Goal: Task Accomplishment & Management: Use online tool/utility

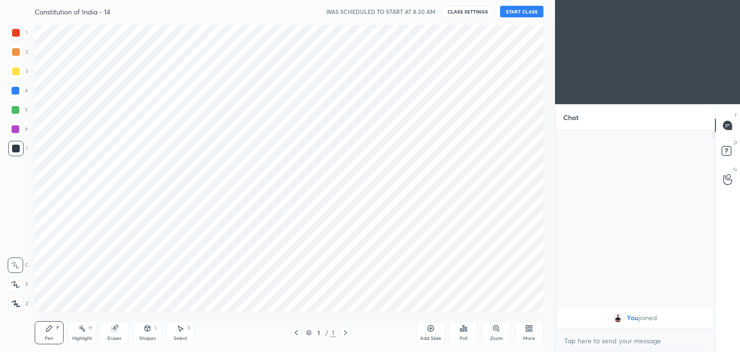
scroll to position [47895, 47669]
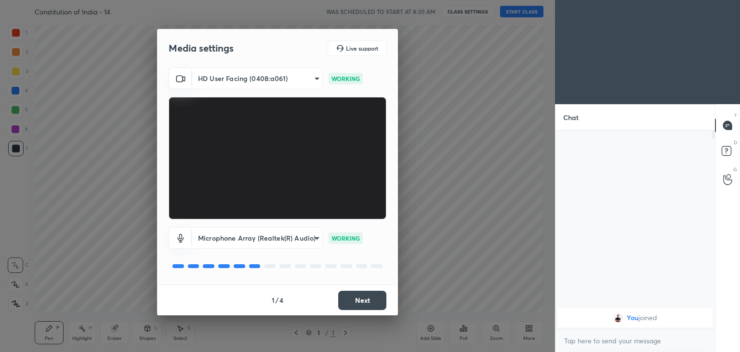
click at [371, 299] on button "Next" at bounding box center [362, 300] width 48 height 19
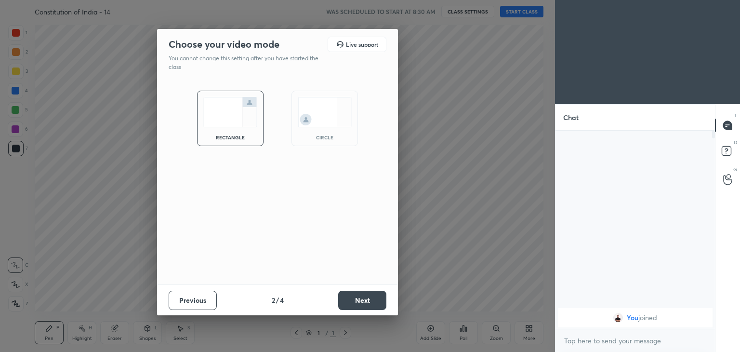
click at [336, 135] on div "circle" at bounding box center [324, 137] width 39 height 5
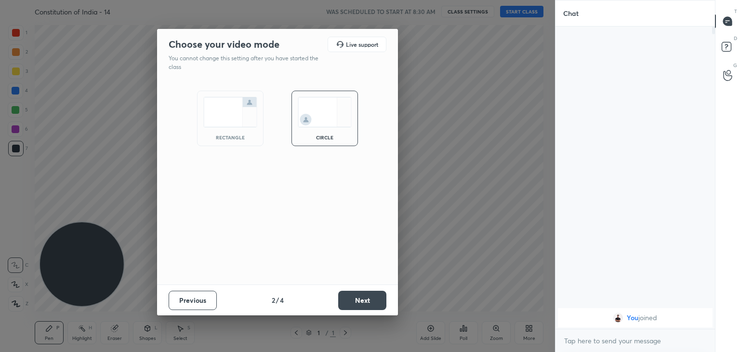
scroll to position [220, 157]
click at [355, 295] on button "Next" at bounding box center [362, 300] width 48 height 19
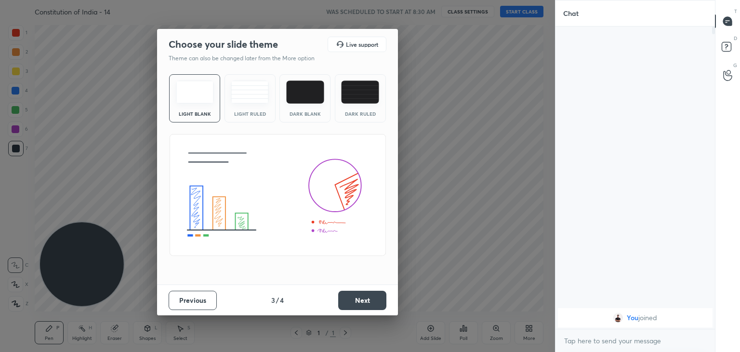
click at [363, 302] on button "Next" at bounding box center [362, 300] width 48 height 19
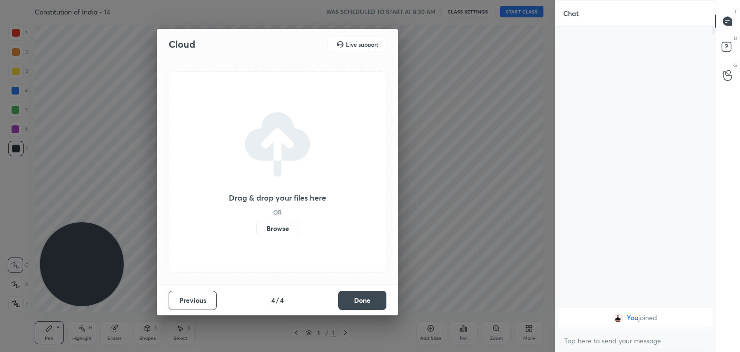
click at [363, 302] on button "Done" at bounding box center [362, 300] width 48 height 19
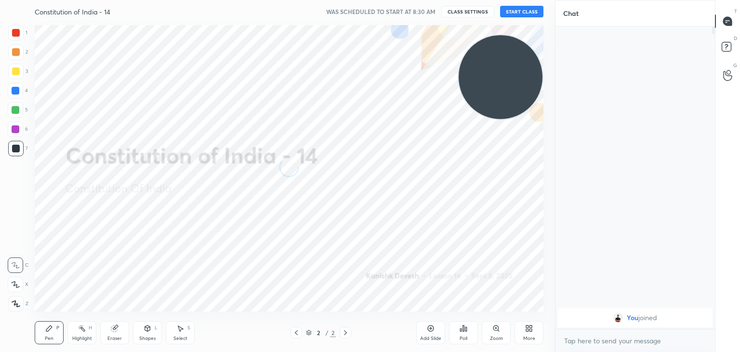
drag, startPoint x: 96, startPoint y: 260, endPoint x: 561, endPoint y: 39, distance: 514.7
click at [561, 39] on div "1 2 3 4 5 6 7 C X Z C X Z E E Erase all H H Constitution of India - 14 WAS SCHE…" at bounding box center [370, 176] width 740 height 352
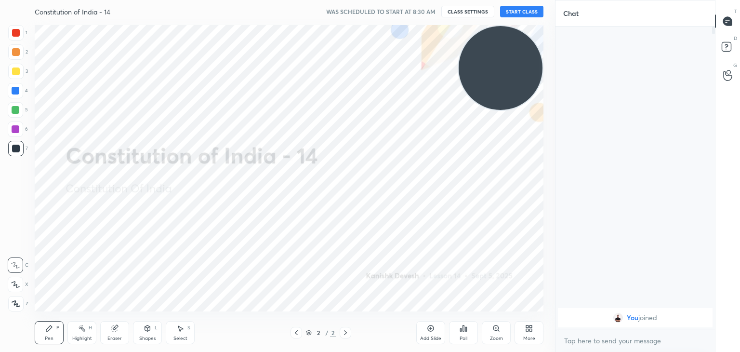
click at [523, 15] on button "START CLASS" at bounding box center [521, 12] width 43 height 12
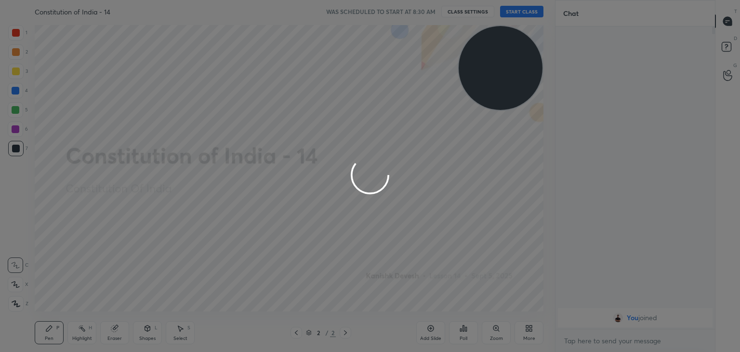
type textarea "x"
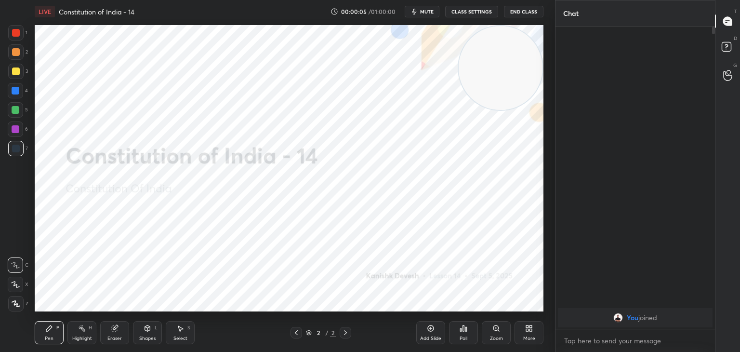
click at [17, 28] on div at bounding box center [15, 32] width 15 height 15
click at [13, 305] on icon at bounding box center [16, 303] width 9 height 7
click at [77, 334] on div "Highlight H" at bounding box center [81, 332] width 29 height 23
click at [15, 299] on div at bounding box center [15, 303] width 15 height 15
click at [115, 328] on icon at bounding box center [114, 328] width 6 height 6
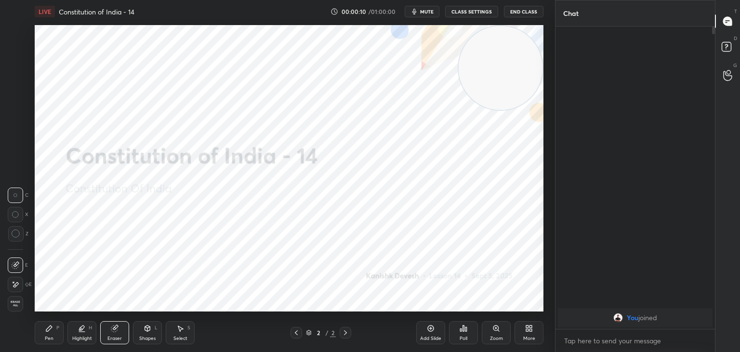
click at [14, 286] on icon at bounding box center [16, 284] width 8 height 8
click at [46, 330] on div "Pen P" at bounding box center [49, 332] width 29 height 23
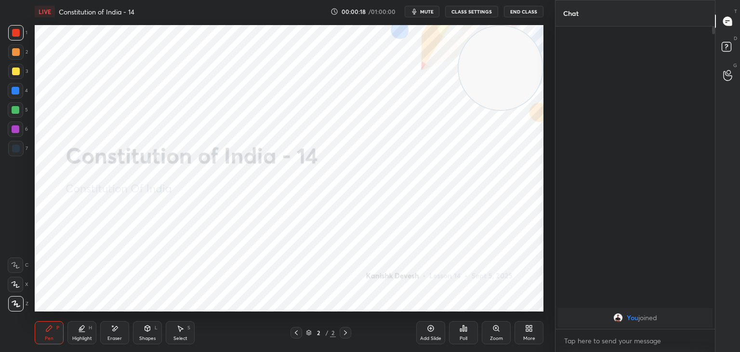
drag, startPoint x: 113, startPoint y: 331, endPoint x: 116, endPoint y: 311, distance: 20.0
click at [113, 330] on icon at bounding box center [115, 328] width 8 height 8
click at [86, 342] on div "Highlight H" at bounding box center [81, 332] width 29 height 23
click at [117, 330] on icon at bounding box center [115, 328] width 8 height 8
click at [56, 321] on div "Pen P" at bounding box center [49, 332] width 29 height 23
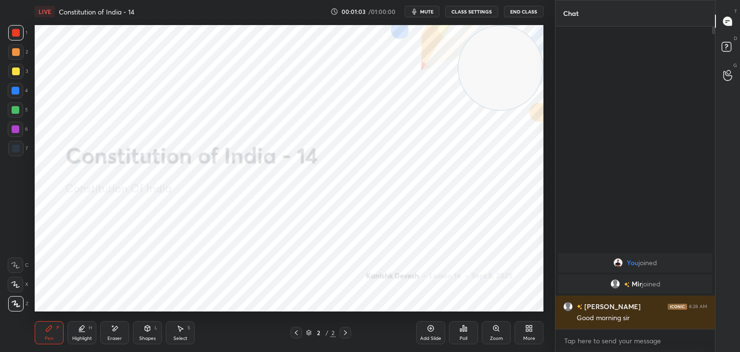
click at [114, 326] on icon at bounding box center [115, 328] width 8 height 8
click at [51, 334] on div "Pen P" at bounding box center [49, 332] width 29 height 23
drag, startPoint x: 427, startPoint y: 330, endPoint x: 432, endPoint y: 327, distance: 5.2
click at [429, 328] on icon at bounding box center [431, 328] width 8 height 8
drag, startPoint x: 110, startPoint y: 326, endPoint x: 117, endPoint y: 320, distance: 9.3
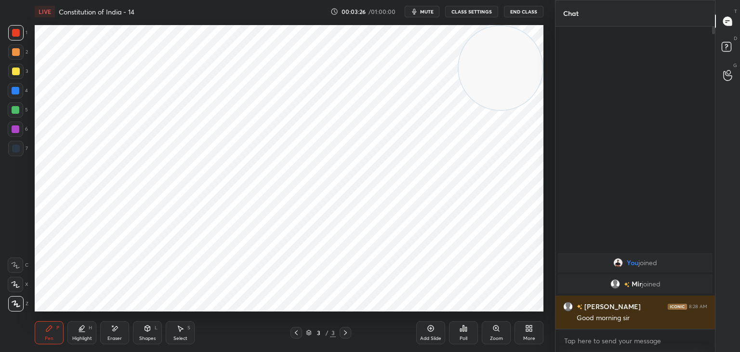
click at [110, 326] on div "Eraser" at bounding box center [114, 332] width 29 height 23
click at [41, 328] on div "Pen P" at bounding box center [49, 332] width 29 height 23
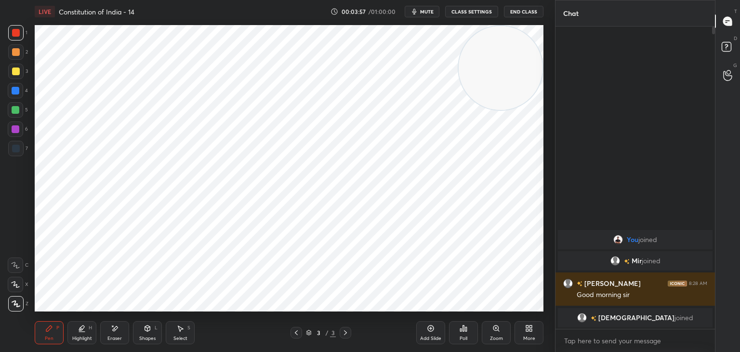
click at [15, 146] on div at bounding box center [16, 149] width 8 height 8
drag, startPoint x: 15, startPoint y: 132, endPoint x: 21, endPoint y: 133, distance: 5.6
click at [16, 132] on div at bounding box center [16, 129] width 8 height 8
click at [18, 149] on div at bounding box center [16, 149] width 8 height 8
click at [15, 115] on div at bounding box center [15, 109] width 15 height 15
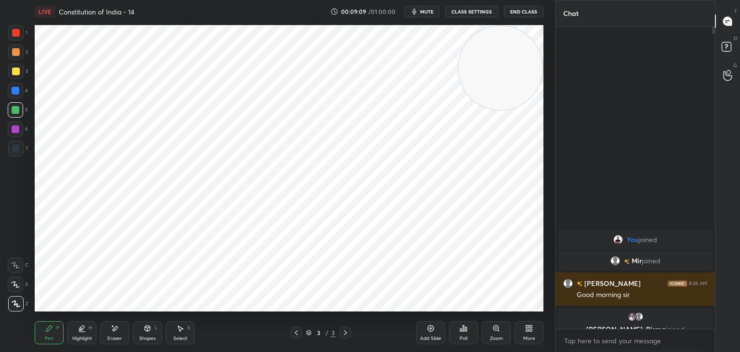
click at [434, 332] on icon at bounding box center [431, 328] width 8 height 8
click at [16, 31] on div at bounding box center [16, 33] width 8 height 8
click at [19, 128] on div at bounding box center [16, 129] width 8 height 8
click at [13, 149] on div at bounding box center [16, 149] width 8 height 8
click at [17, 108] on div at bounding box center [16, 110] width 8 height 8
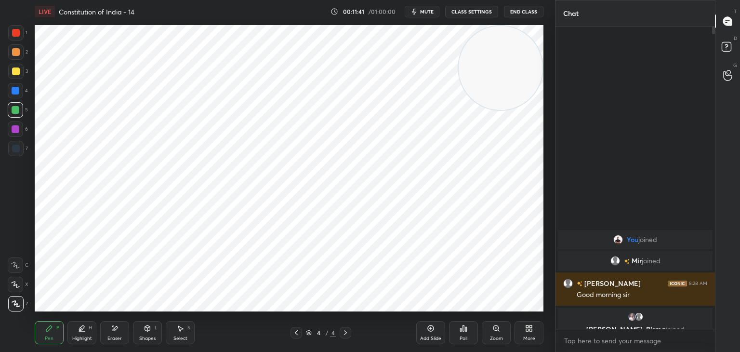
click at [14, 151] on div at bounding box center [16, 149] width 8 height 8
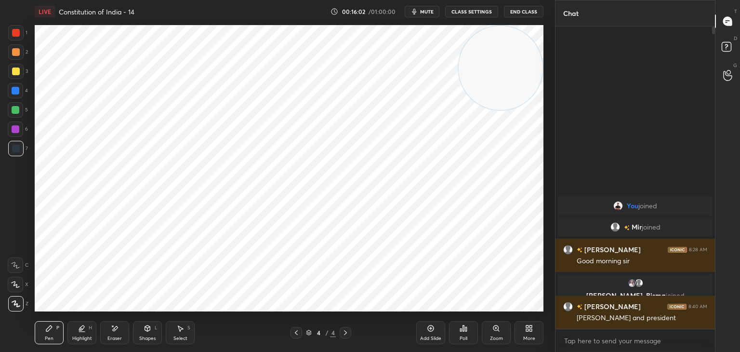
click at [16, 94] on div at bounding box center [15, 90] width 15 height 15
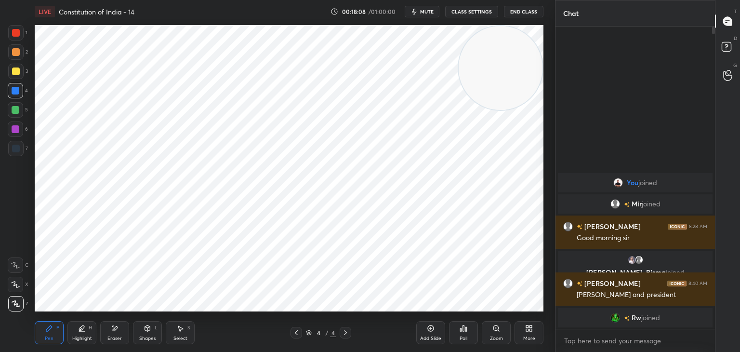
click at [16, 146] on div at bounding box center [16, 149] width 8 height 8
click at [429, 328] on icon at bounding box center [431, 328] width 8 height 8
click at [17, 33] on div at bounding box center [16, 33] width 8 height 8
drag, startPoint x: 295, startPoint y: 331, endPoint x: 297, endPoint y: 322, distance: 8.9
click at [295, 330] on icon at bounding box center [296, 333] width 8 height 8
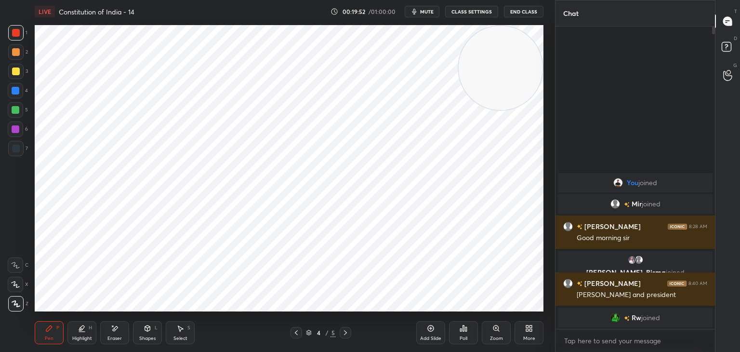
click at [427, 332] on div "Add Slide" at bounding box center [430, 332] width 29 height 23
drag, startPoint x: 114, startPoint y: 328, endPoint x: 115, endPoint y: 313, distance: 15.4
click at [114, 328] on icon at bounding box center [115, 328] width 5 height 5
click at [52, 330] on icon at bounding box center [49, 328] width 8 height 8
drag, startPoint x: 113, startPoint y: 338, endPoint x: 108, endPoint y: 316, distance: 22.8
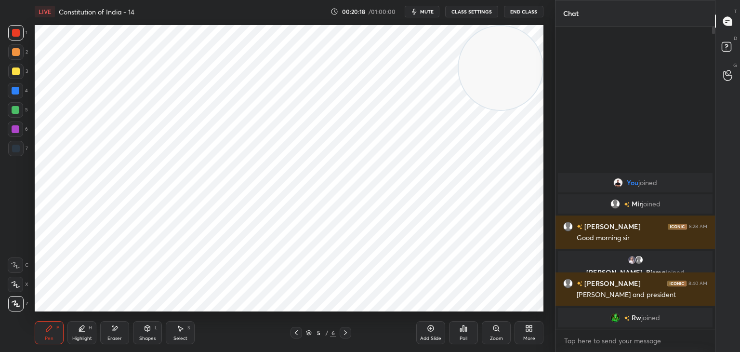
click at [113, 337] on div "Eraser" at bounding box center [114, 338] width 14 height 5
click at [54, 330] on div "Pen P" at bounding box center [49, 332] width 29 height 23
drag, startPoint x: 14, startPoint y: 129, endPoint x: 23, endPoint y: 124, distance: 10.3
click at [20, 126] on div at bounding box center [15, 128] width 15 height 15
click at [343, 332] on icon at bounding box center [346, 333] width 8 height 8
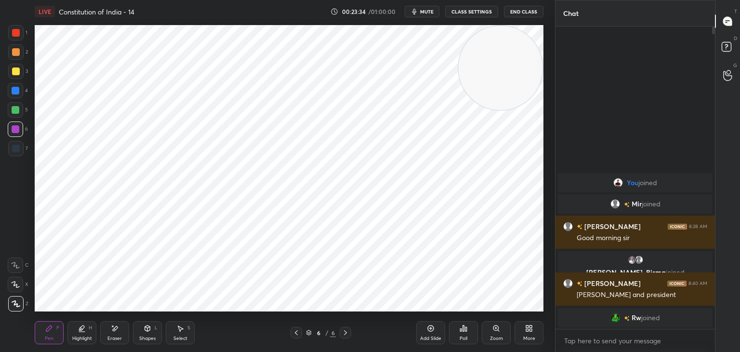
drag, startPoint x: 295, startPoint y: 330, endPoint x: 305, endPoint y: 313, distance: 19.4
click at [295, 329] on icon at bounding box center [296, 333] width 8 height 8
drag, startPoint x: 294, startPoint y: 335, endPoint x: 304, endPoint y: 326, distance: 12.6
click at [294, 335] on icon at bounding box center [296, 333] width 8 height 8
click at [347, 331] on icon at bounding box center [346, 333] width 8 height 8
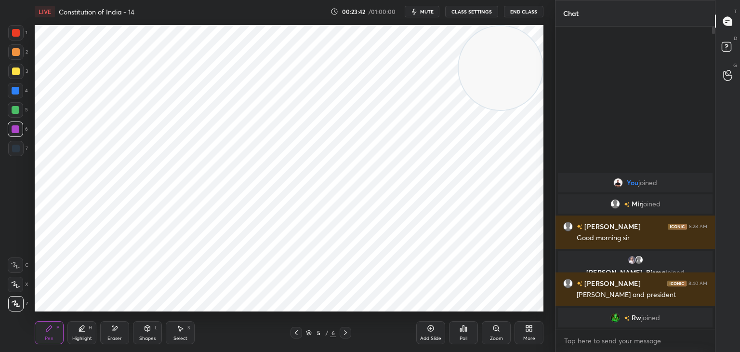
drag, startPoint x: 347, startPoint y: 333, endPoint x: 348, endPoint y: 328, distance: 4.8
click at [348, 332] on icon at bounding box center [346, 333] width 8 height 8
click at [432, 328] on icon at bounding box center [431, 328] width 8 height 8
click at [15, 39] on div at bounding box center [15, 32] width 15 height 15
click at [116, 330] on icon at bounding box center [115, 328] width 8 height 8
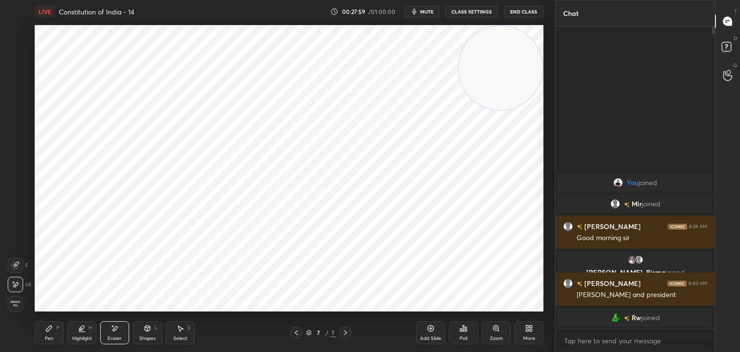
click at [49, 332] on div "Pen P" at bounding box center [49, 332] width 29 height 23
click at [13, 133] on div at bounding box center [15, 128] width 15 height 15
click at [293, 336] on icon at bounding box center [296, 333] width 8 height 8
click at [345, 333] on icon at bounding box center [345, 332] width 3 height 5
click at [18, 148] on div at bounding box center [16, 149] width 8 height 8
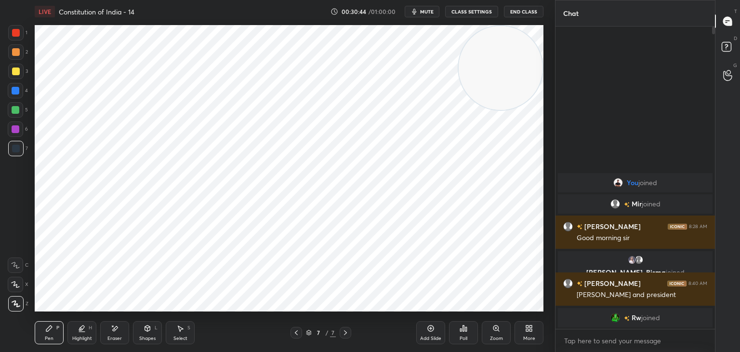
click at [14, 112] on div at bounding box center [16, 110] width 8 height 8
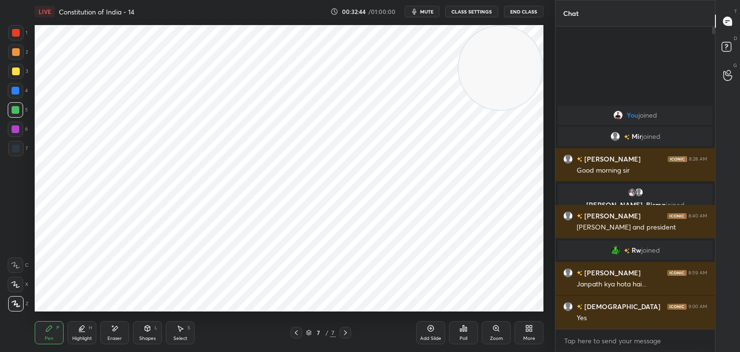
click at [428, 327] on icon at bounding box center [431, 328] width 8 height 8
click at [299, 332] on icon at bounding box center [296, 333] width 8 height 8
click at [298, 334] on icon at bounding box center [296, 333] width 8 height 8
drag, startPoint x: 430, startPoint y: 329, endPoint x: 420, endPoint y: 331, distance: 9.8
click at [429, 329] on icon at bounding box center [431, 328] width 8 height 8
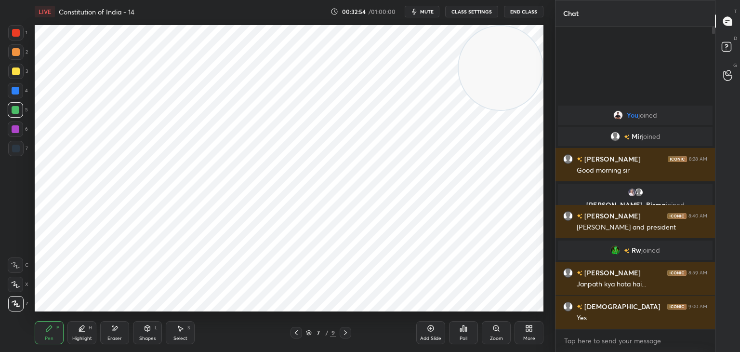
click at [15, 27] on div at bounding box center [15, 32] width 15 height 15
drag, startPoint x: 10, startPoint y: 124, endPoint x: 28, endPoint y: 124, distance: 18.8
click at [11, 124] on div at bounding box center [15, 128] width 15 height 15
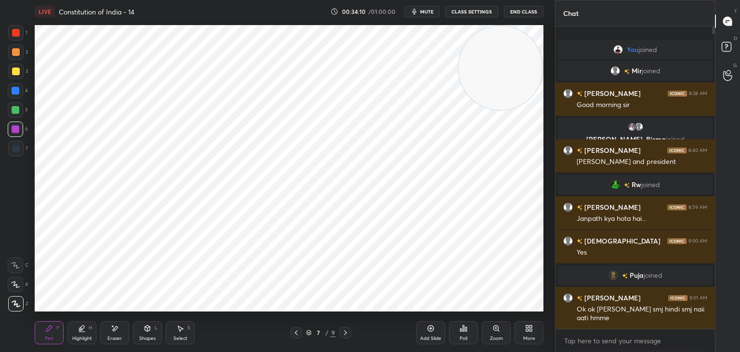
drag, startPoint x: 345, startPoint y: 332, endPoint x: 350, endPoint y: 332, distance: 4.8
click at [345, 333] on icon at bounding box center [346, 333] width 8 height 8
click at [343, 332] on icon at bounding box center [346, 333] width 8 height 8
drag, startPoint x: 16, startPoint y: 108, endPoint x: 21, endPoint y: 108, distance: 5.3
click at [15, 108] on div at bounding box center [16, 110] width 8 height 8
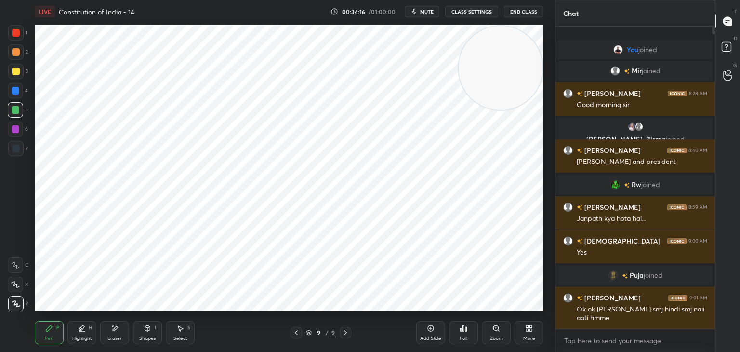
click at [297, 332] on icon at bounding box center [296, 333] width 8 height 8
click at [347, 333] on icon at bounding box center [346, 333] width 8 height 8
click at [432, 330] on icon at bounding box center [431, 328] width 8 height 8
click at [16, 31] on div at bounding box center [16, 33] width 8 height 8
click at [15, 132] on div at bounding box center [15, 128] width 15 height 15
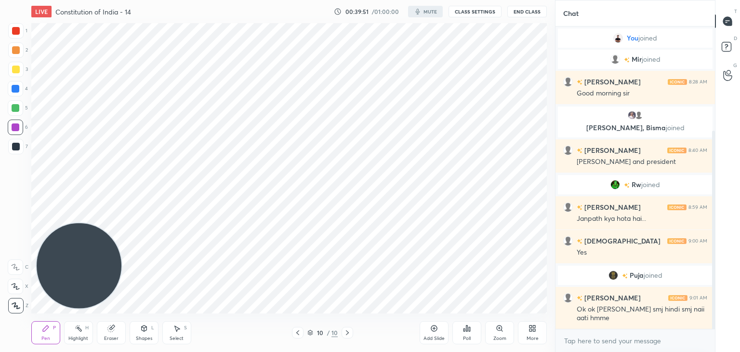
scroll to position [290, 517]
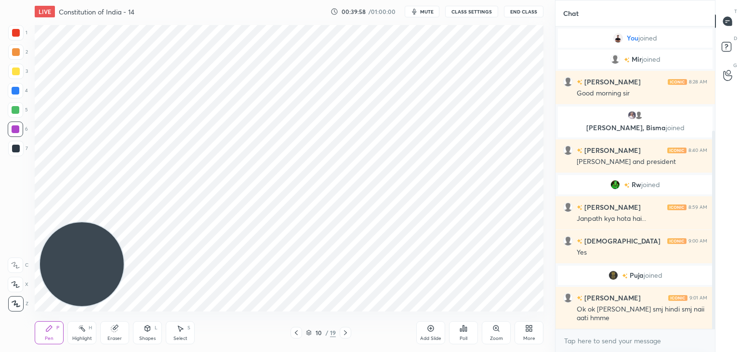
click at [521, 332] on div "More" at bounding box center [529, 332] width 29 height 23
drag, startPoint x: 482, startPoint y: 262, endPoint x: 467, endPoint y: 266, distance: 15.1
click at [482, 263] on div "Dark Mode" at bounding box center [474, 264] width 25 height 5
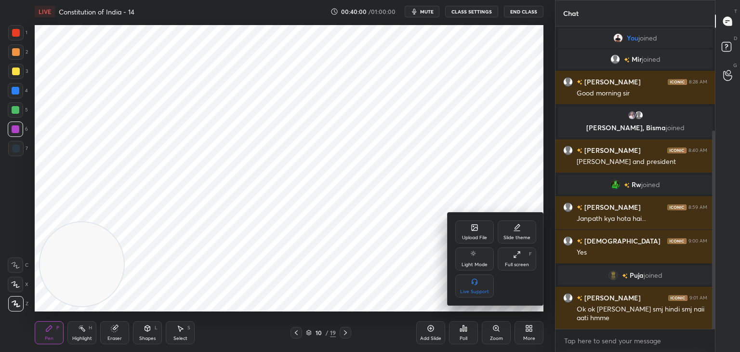
click at [408, 268] on div at bounding box center [370, 176] width 740 height 352
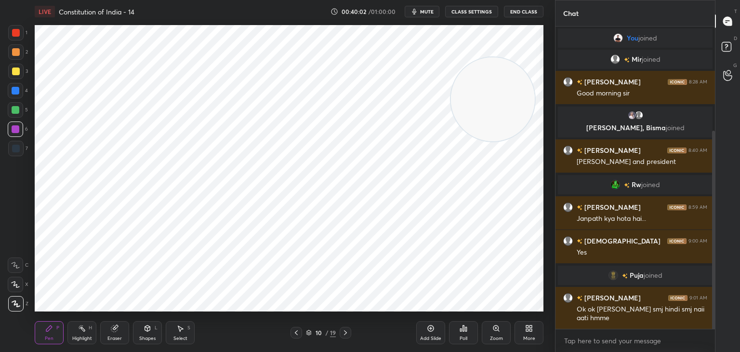
drag, startPoint x: 83, startPoint y: 273, endPoint x: 495, endPoint y: 108, distance: 443.7
click at [495, 108] on video at bounding box center [493, 99] width 84 height 84
drag, startPoint x: 484, startPoint y: 126, endPoint x: 496, endPoint y: 92, distance: 36.9
click at [501, 88] on video at bounding box center [501, 68] width 84 height 84
drag, startPoint x: 712, startPoint y: 307, endPoint x: 709, endPoint y: 317, distance: 10.5
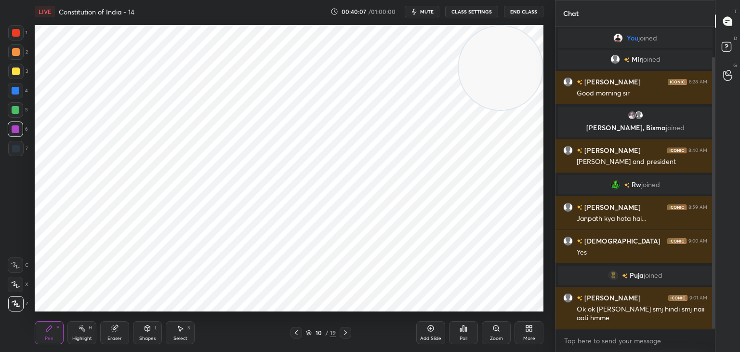
click at [711, 324] on div at bounding box center [712, 178] width 6 height 302
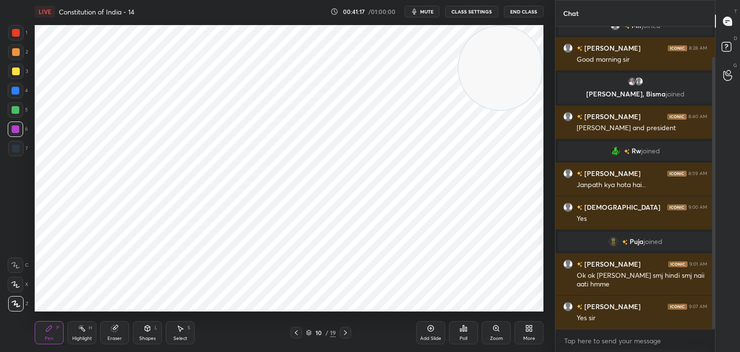
click at [15, 151] on div at bounding box center [16, 149] width 8 height 8
click at [17, 132] on div at bounding box center [16, 129] width 8 height 8
click at [15, 153] on div at bounding box center [15, 148] width 15 height 15
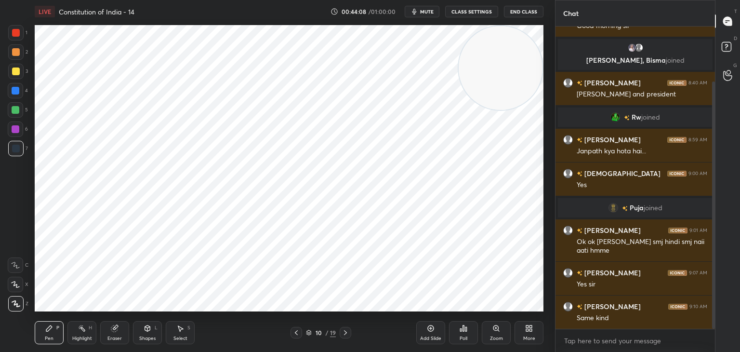
drag, startPoint x: 15, startPoint y: 111, endPoint x: 23, endPoint y: 111, distance: 7.7
click at [16, 111] on div at bounding box center [16, 110] width 8 height 8
drag, startPoint x: 17, startPoint y: 93, endPoint x: 34, endPoint y: 89, distance: 17.3
click at [21, 93] on div at bounding box center [15, 90] width 15 height 15
click at [422, 330] on div "Add Slide" at bounding box center [430, 332] width 29 height 23
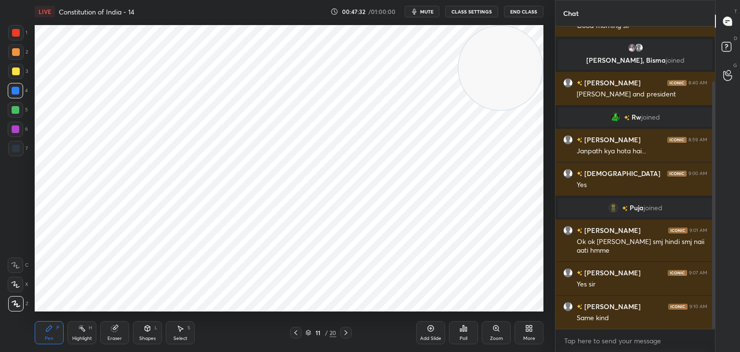
click at [18, 33] on div at bounding box center [16, 33] width 8 height 8
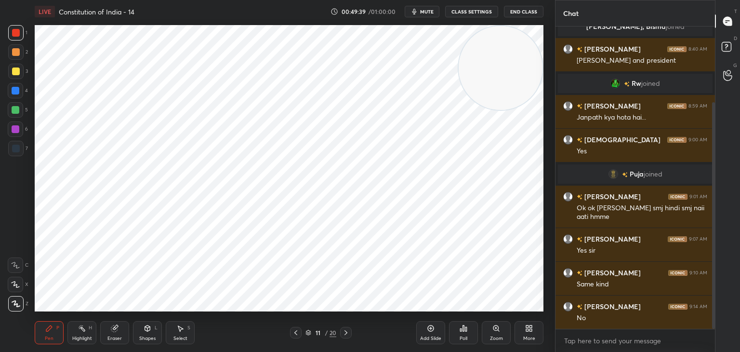
click at [117, 332] on icon at bounding box center [115, 328] width 8 height 8
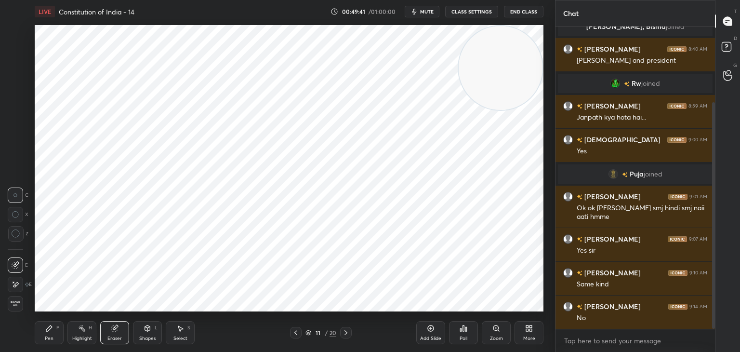
drag, startPoint x: 11, startPoint y: 283, endPoint x: 21, endPoint y: 277, distance: 11.9
click at [12, 283] on div at bounding box center [15, 284] width 15 height 15
click at [47, 334] on div "Pen P" at bounding box center [49, 332] width 29 height 23
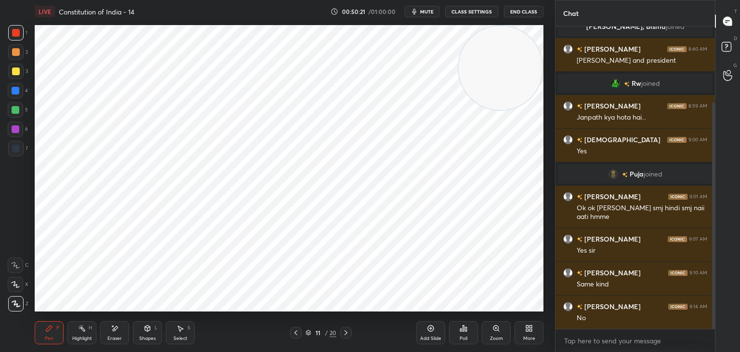
click at [15, 128] on div at bounding box center [16, 129] width 8 height 8
click at [117, 326] on icon at bounding box center [115, 328] width 5 height 5
drag, startPoint x: 52, startPoint y: 328, endPoint x: 52, endPoint y: 318, distance: 10.6
click at [52, 327] on icon at bounding box center [49, 328] width 8 height 8
click at [10, 147] on div at bounding box center [15, 148] width 15 height 15
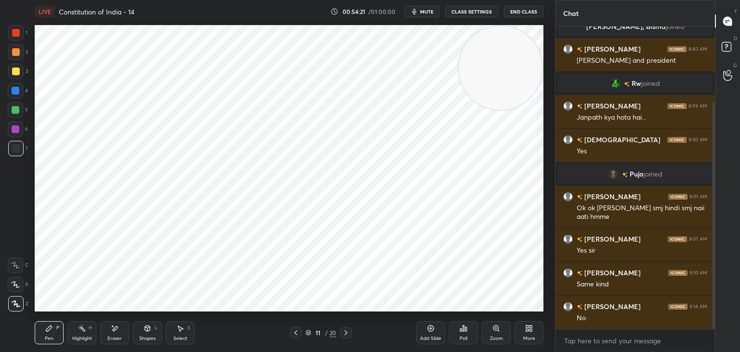
scroll to position [135, 0]
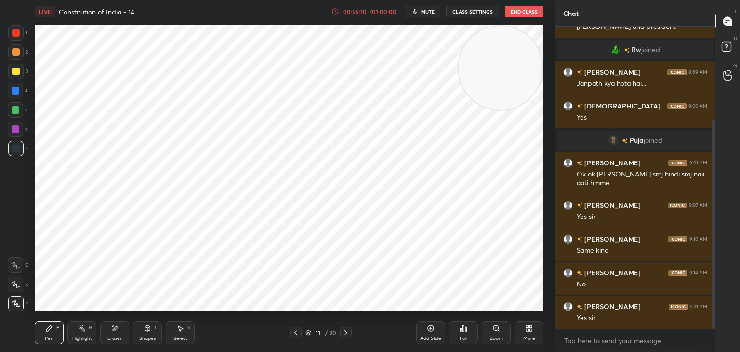
click at [15, 108] on div at bounding box center [16, 110] width 8 height 8
click at [429, 327] on icon at bounding box center [431, 328] width 8 height 8
click at [13, 35] on div at bounding box center [16, 33] width 8 height 8
click at [19, 129] on div at bounding box center [15, 128] width 15 height 15
drag, startPoint x: 17, startPoint y: 146, endPoint x: 32, endPoint y: 147, distance: 14.9
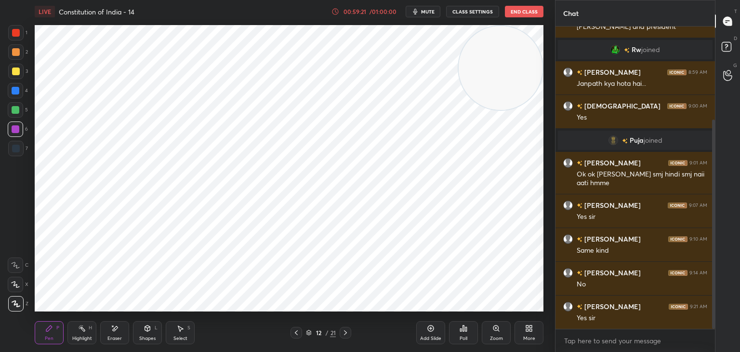
click at [20, 147] on div at bounding box center [15, 148] width 15 height 15
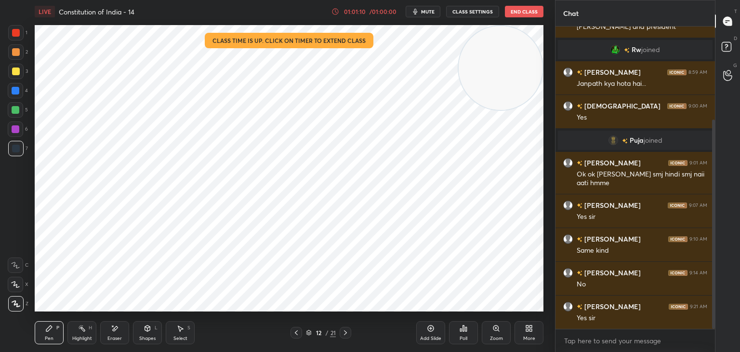
click at [523, 15] on button "End Class" at bounding box center [524, 12] width 39 height 12
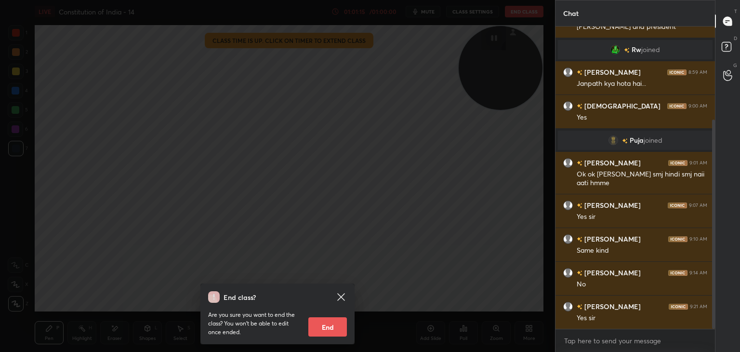
click at [336, 324] on button "End" at bounding box center [327, 326] width 39 height 19
type textarea "x"
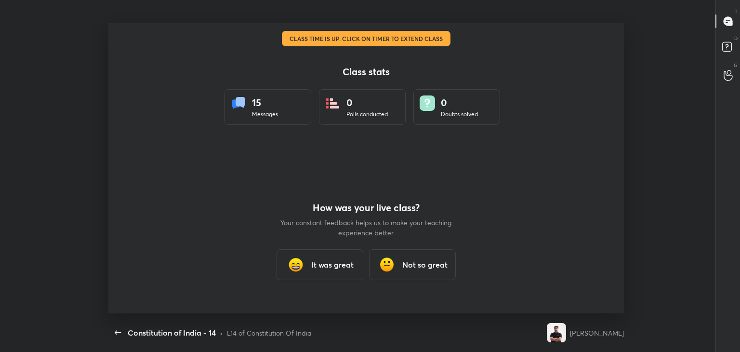
scroll to position [0, 0]
